Goal: Ask a question

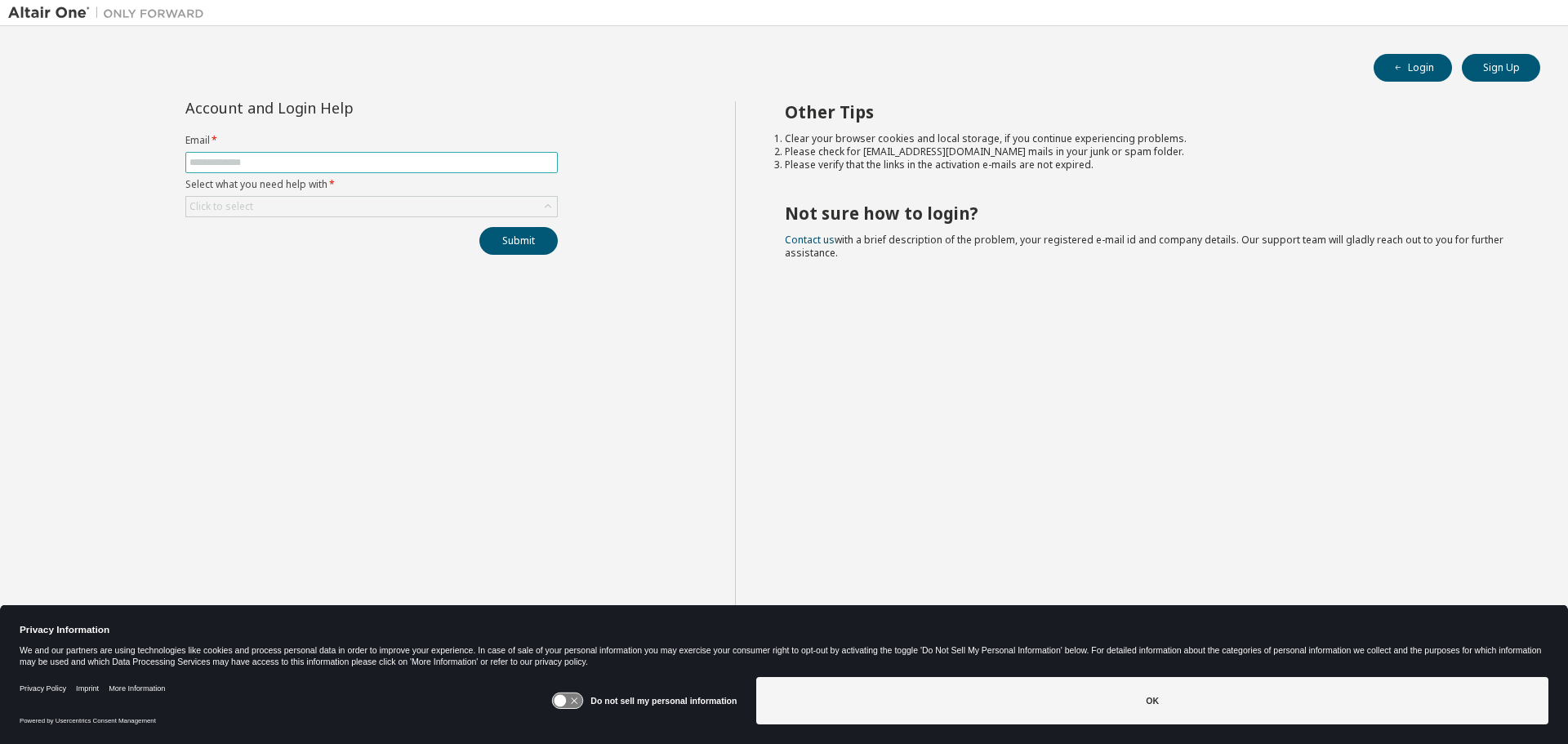
click at [335, 159] on input "text" at bounding box center [371, 161] width 365 height 13
type input "**********"
click at [476, 188] on label "Select what you need help with *" at bounding box center [371, 184] width 372 height 13
click at [470, 201] on div "Click to select" at bounding box center [371, 207] width 370 height 20
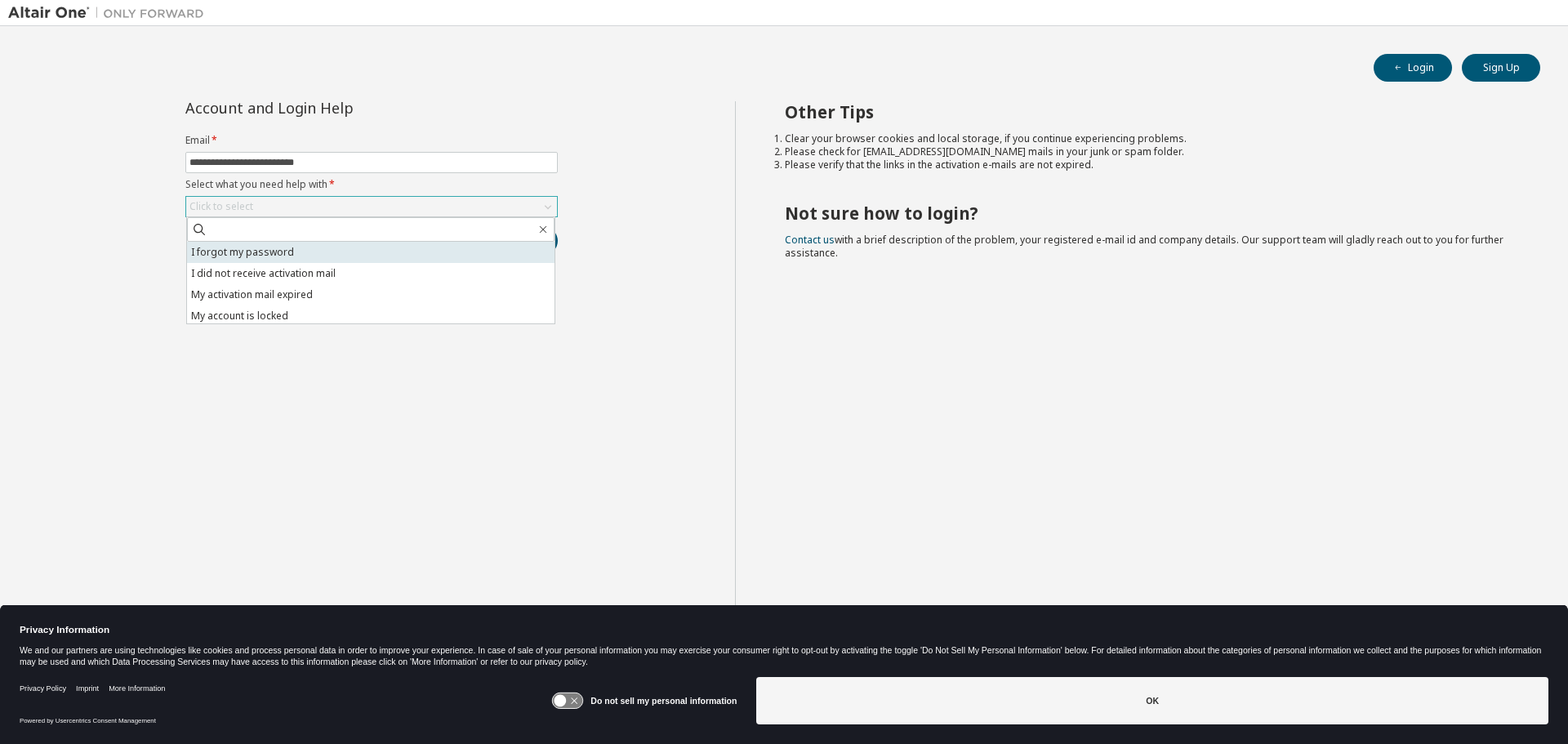
click at [431, 250] on li "I forgot my password" at bounding box center [370, 252] width 367 height 21
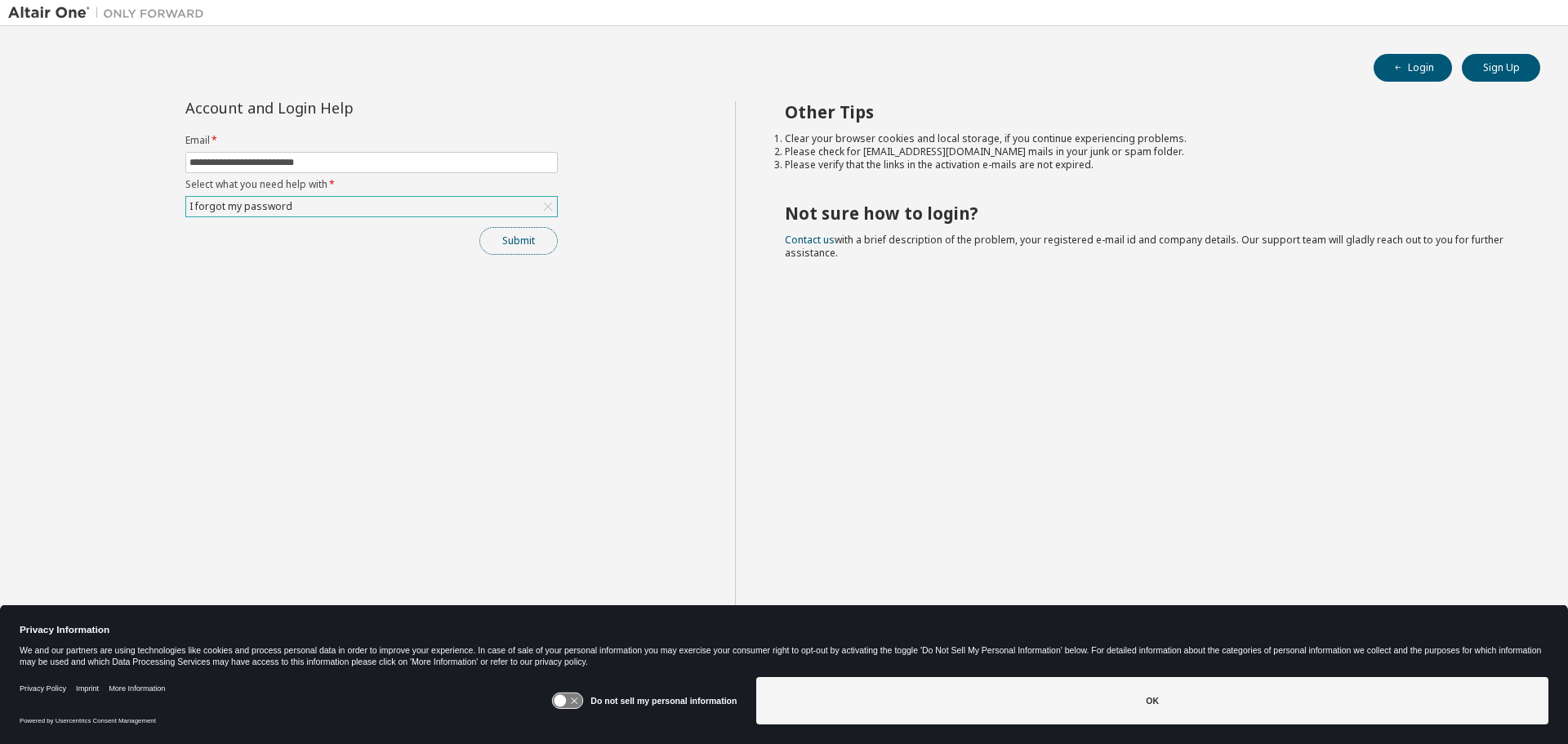
click at [530, 237] on button "Submit" at bounding box center [518, 241] width 78 height 28
click at [520, 243] on button "Submit" at bounding box center [518, 241] width 78 height 28
click at [522, 253] on button "Submit" at bounding box center [518, 241] width 78 height 28
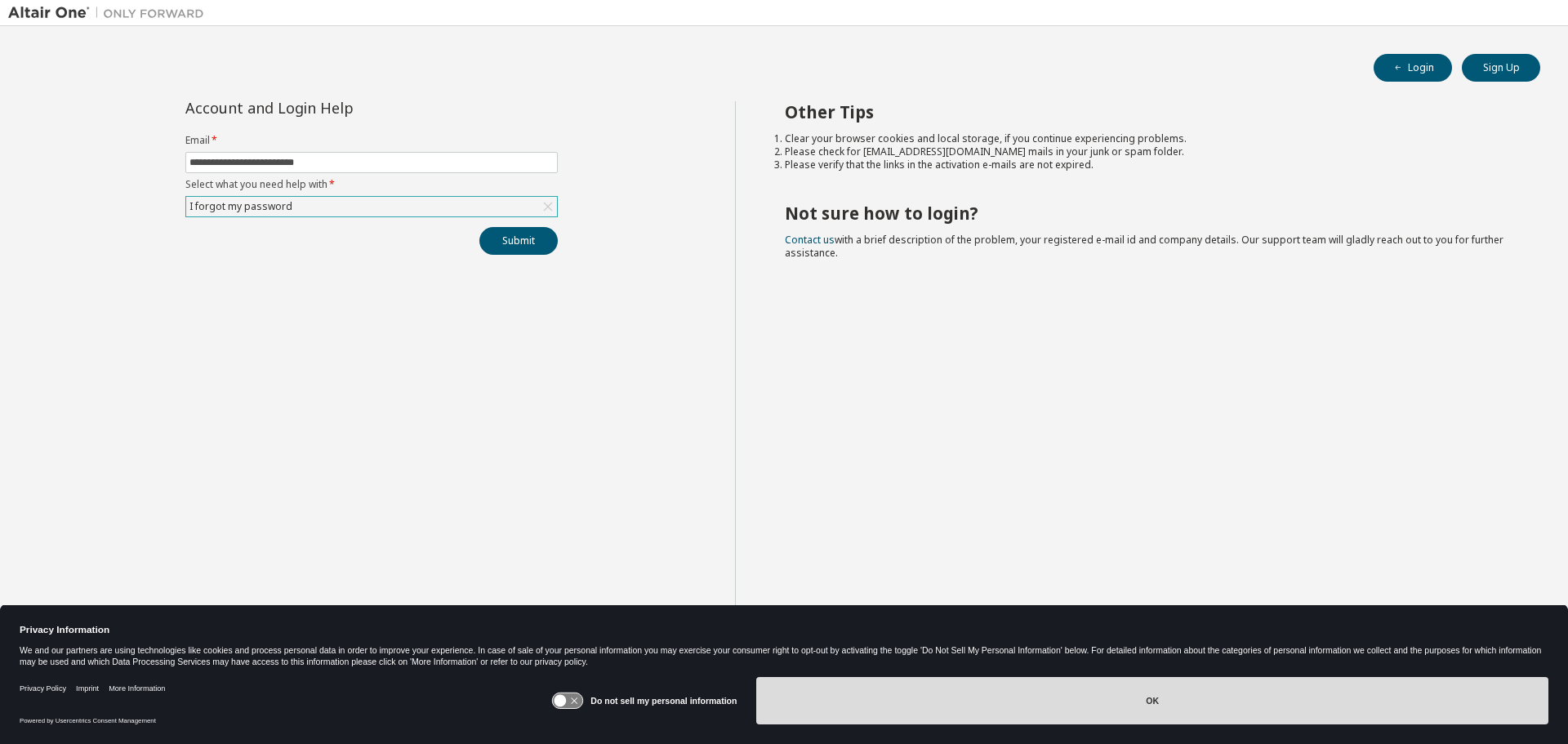
click at [1059, 689] on button "OK" at bounding box center [1152, 700] width 792 height 48
